Goal: Task Accomplishment & Management: Use online tool/utility

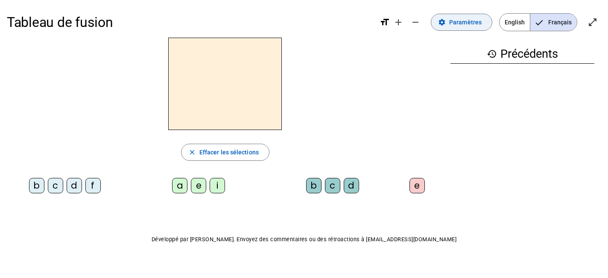
click at [473, 27] on span "Paramètres" at bounding box center [465, 22] width 32 height 10
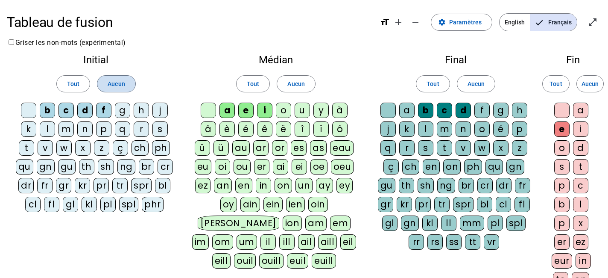
click at [116, 88] on span "Aucun" at bounding box center [116, 84] width 17 height 10
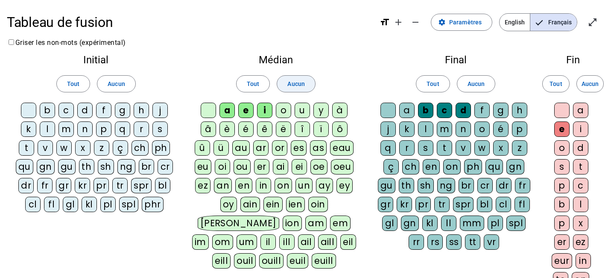
click at [309, 87] on span at bounding box center [296, 83] width 38 height 21
click at [476, 88] on span "Aucun" at bounding box center [476, 84] width 17 height 10
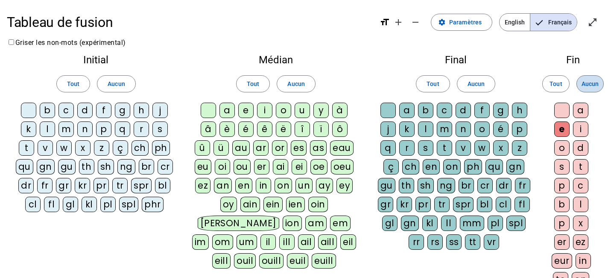
click at [585, 90] on span at bounding box center [590, 83] width 26 height 21
click at [509, 26] on span "English" at bounding box center [515, 22] width 30 height 17
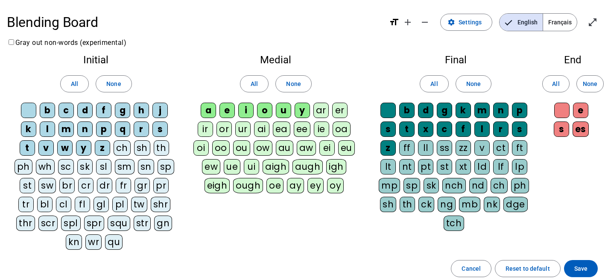
click at [163, 129] on div "s" at bounding box center [160, 128] width 15 height 15
click at [111, 81] on span "None" at bounding box center [113, 84] width 15 height 10
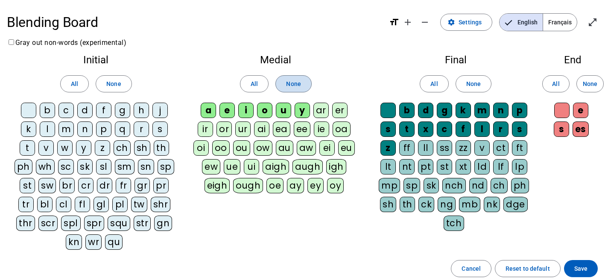
click at [297, 82] on span "None" at bounding box center [293, 84] width 15 height 10
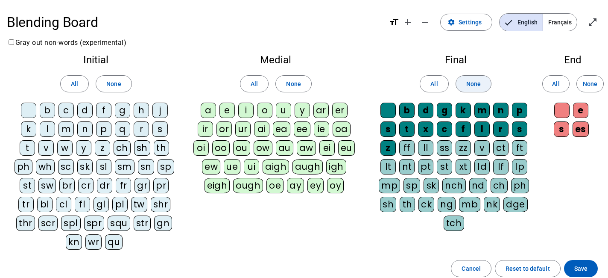
click at [474, 85] on span "None" at bounding box center [474, 84] width 15 height 10
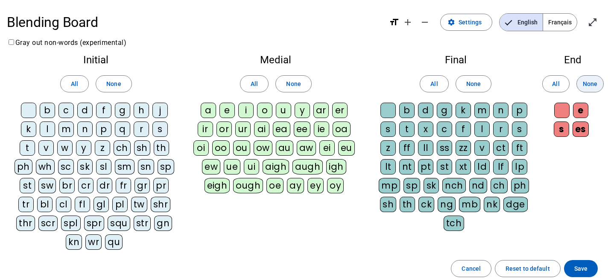
click at [584, 89] on span at bounding box center [590, 83] width 26 height 21
click at [164, 126] on div "s" at bounding box center [160, 128] width 15 height 15
click at [246, 111] on div "i" at bounding box center [245, 110] width 15 height 15
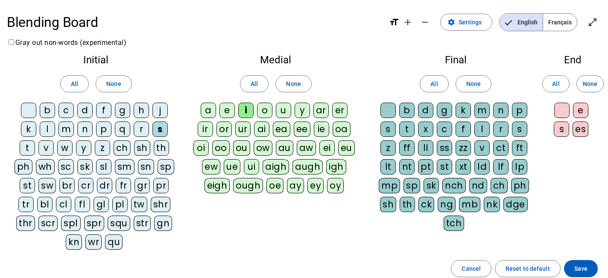
click at [429, 202] on div "ck" at bounding box center [427, 204] width 16 height 15
click at [104, 170] on div "sl" at bounding box center [103, 166] width 15 height 15
click at [45, 129] on div "l" at bounding box center [47, 128] width 15 height 15
click at [28, 126] on div "k" at bounding box center [28, 128] width 15 height 15
click at [111, 240] on div "qu" at bounding box center [114, 241] width 18 height 15
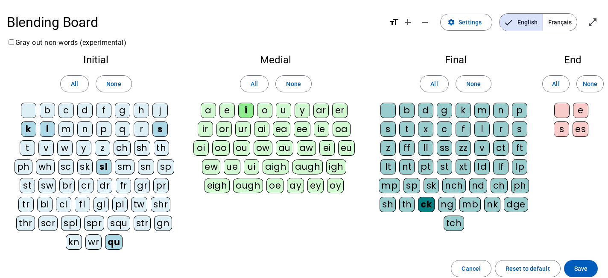
click at [65, 153] on div "w" at bounding box center [64, 147] width 15 height 15
click at [422, 147] on div "ll" at bounding box center [425, 147] width 15 height 15
click at [100, 132] on div "p" at bounding box center [103, 128] width 15 height 15
click at [27, 203] on div "tr" at bounding box center [25, 204] width 15 height 15
click at [285, 111] on div "u" at bounding box center [283, 110] width 15 height 15
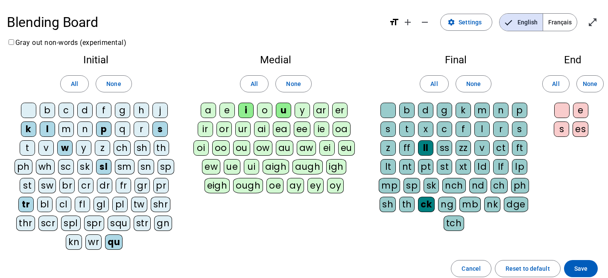
click at [29, 147] on div "t" at bounding box center [27, 147] width 15 height 15
click at [145, 224] on div "str" at bounding box center [143, 222] width 18 height 15
click at [484, 111] on div "m" at bounding box center [482, 110] width 15 height 15
click at [564, 128] on div "s" at bounding box center [561, 128] width 15 height 15
click at [589, 267] on span at bounding box center [581, 268] width 34 height 21
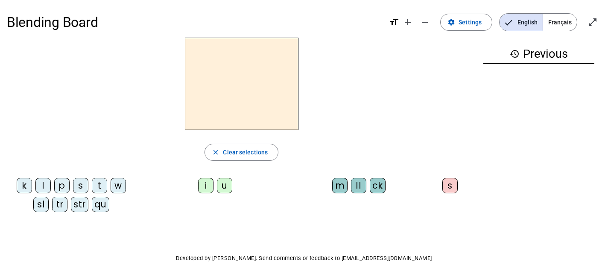
click at [83, 189] on div "s" at bounding box center [80, 185] width 15 height 15
click at [203, 189] on div "i" at bounding box center [205, 185] width 15 height 15
click at [381, 189] on div "ck" at bounding box center [378, 185] width 16 height 15
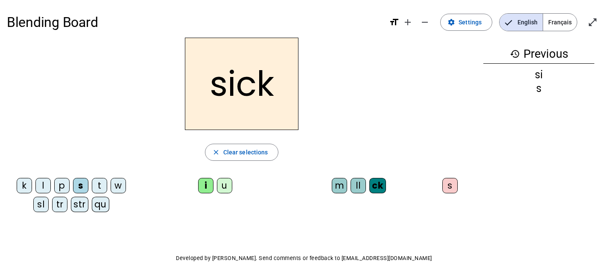
click at [44, 204] on div "sl" at bounding box center [40, 204] width 15 height 15
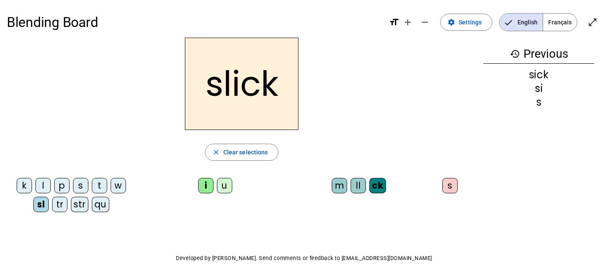
click at [46, 188] on div "l" at bounding box center [42, 185] width 15 height 15
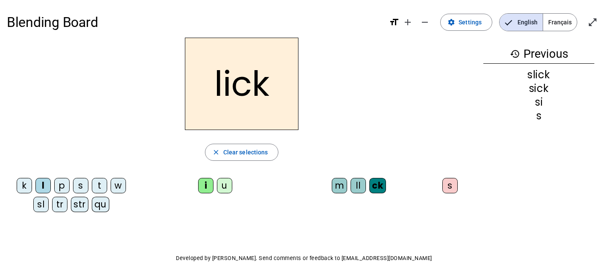
click at [25, 187] on div "k" at bounding box center [24, 185] width 15 height 15
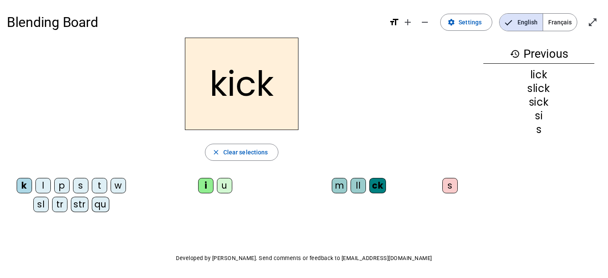
click at [101, 210] on div "qu" at bounding box center [101, 204] width 18 height 15
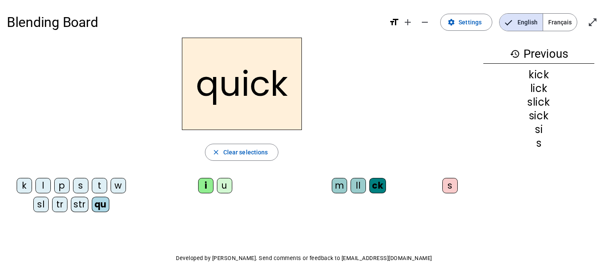
click at [122, 189] on div "w" at bounding box center [118, 185] width 15 height 15
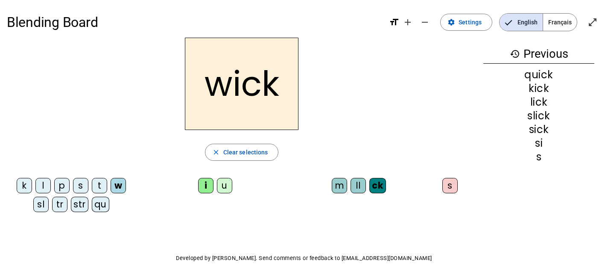
click at [355, 192] on div "ll" at bounding box center [358, 185] width 15 height 15
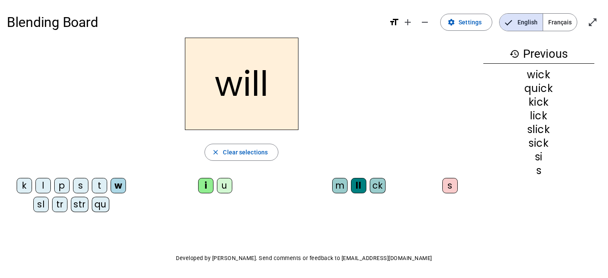
click at [536, 78] on div "wick" at bounding box center [540, 75] width 112 height 10
click at [536, 87] on div "quick" at bounding box center [540, 88] width 112 height 10
click at [63, 187] on div "p" at bounding box center [61, 185] width 15 height 15
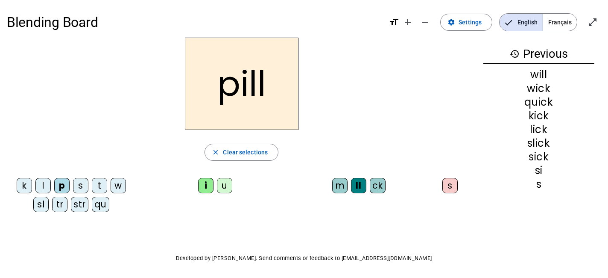
click at [379, 180] on div "ck" at bounding box center [378, 185] width 16 height 15
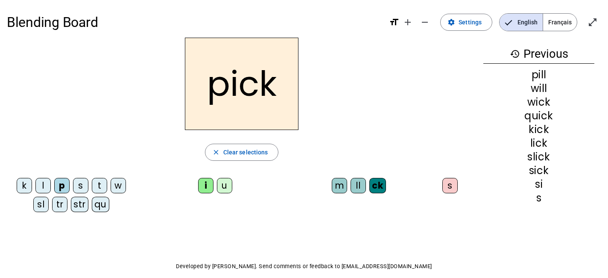
click at [220, 188] on div "u" at bounding box center [224, 185] width 15 height 15
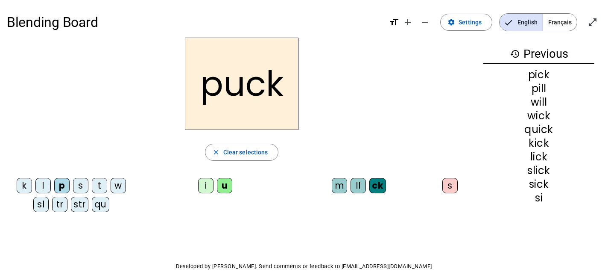
click at [103, 190] on div "t" at bounding box center [99, 185] width 15 height 15
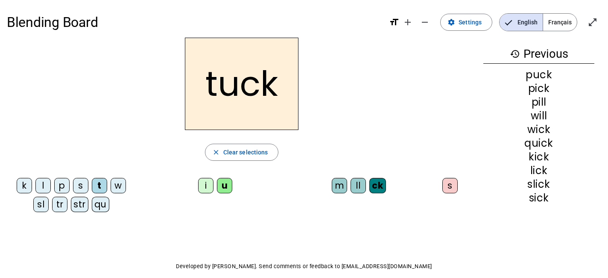
click at [60, 209] on div "tr" at bounding box center [59, 204] width 15 height 15
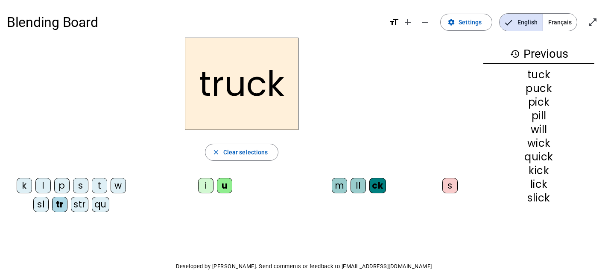
click at [82, 207] on div "str" at bounding box center [80, 204] width 18 height 15
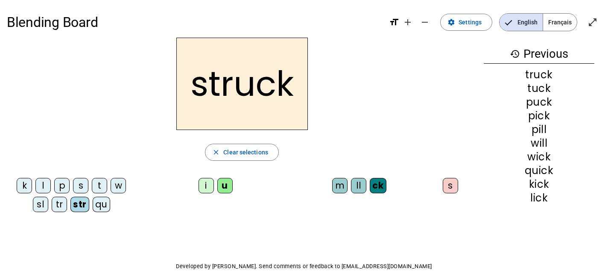
click at [339, 186] on div "m" at bounding box center [339, 185] width 15 height 15
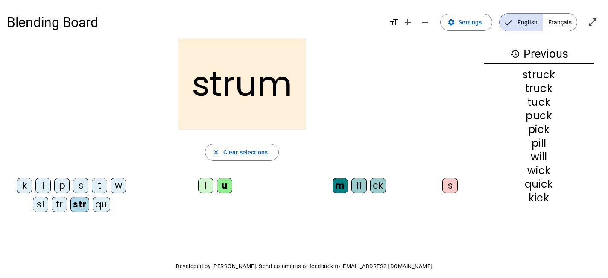
click at [455, 187] on div "s" at bounding box center [450, 185] width 15 height 15
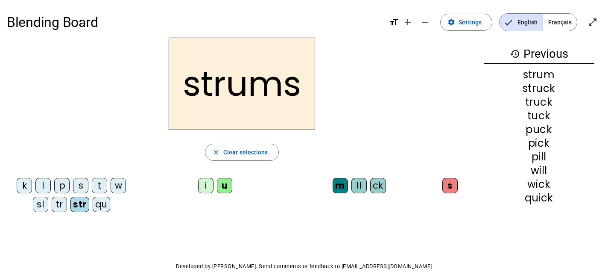
click at [500, 184] on div "wick" at bounding box center [539, 184] width 111 height 10
click at [226, 151] on span "Clear selections" at bounding box center [245, 152] width 45 height 10
